Goal: Register for event/course

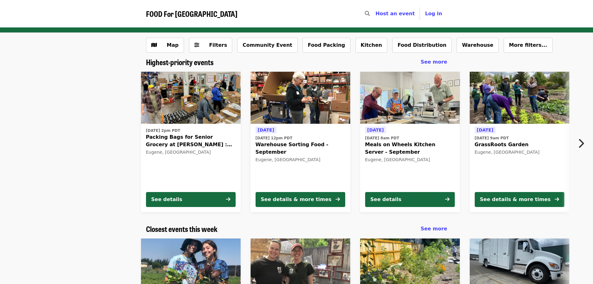
click at [585, 141] on button "Next item" at bounding box center [583, 143] width 21 height 17
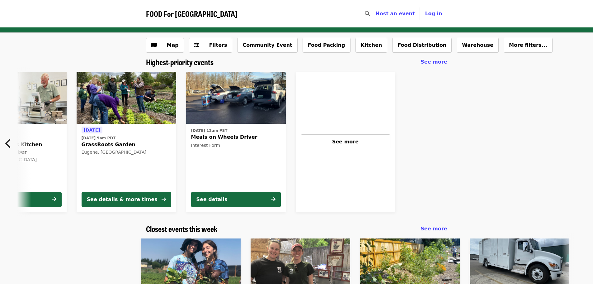
scroll to position [0, 401]
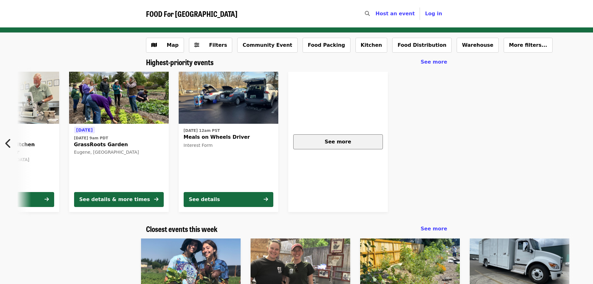
click at [351, 143] on div "See more" at bounding box center [338, 141] width 79 height 7
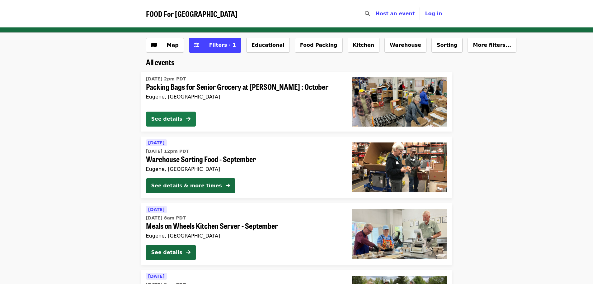
click at [167, 116] on div "See details" at bounding box center [166, 118] width 31 height 7
